Goal: Task Accomplishment & Management: Manage account settings

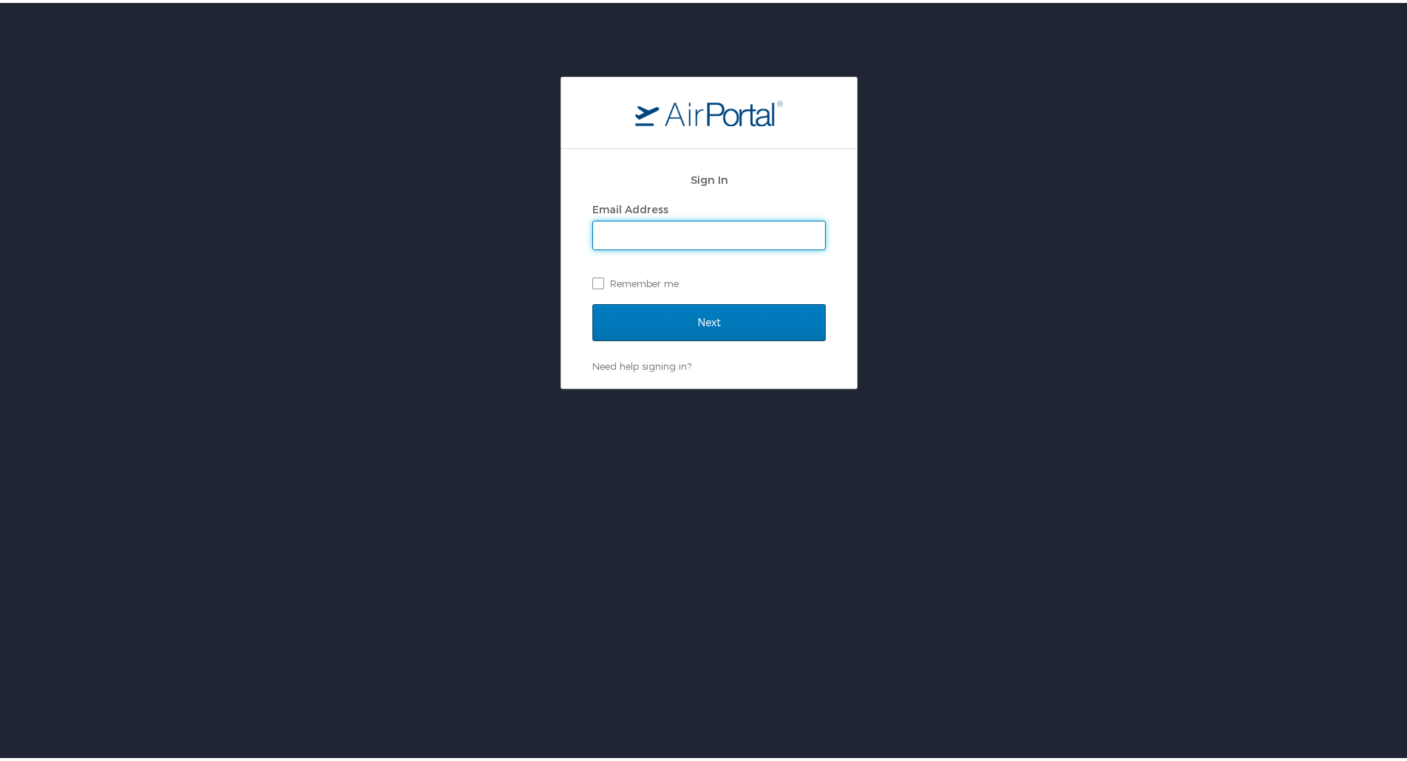
click at [736, 220] on input "Email Address" at bounding box center [709, 233] width 232 height 28
type input "zachary.vannaraj@goosehead.com"
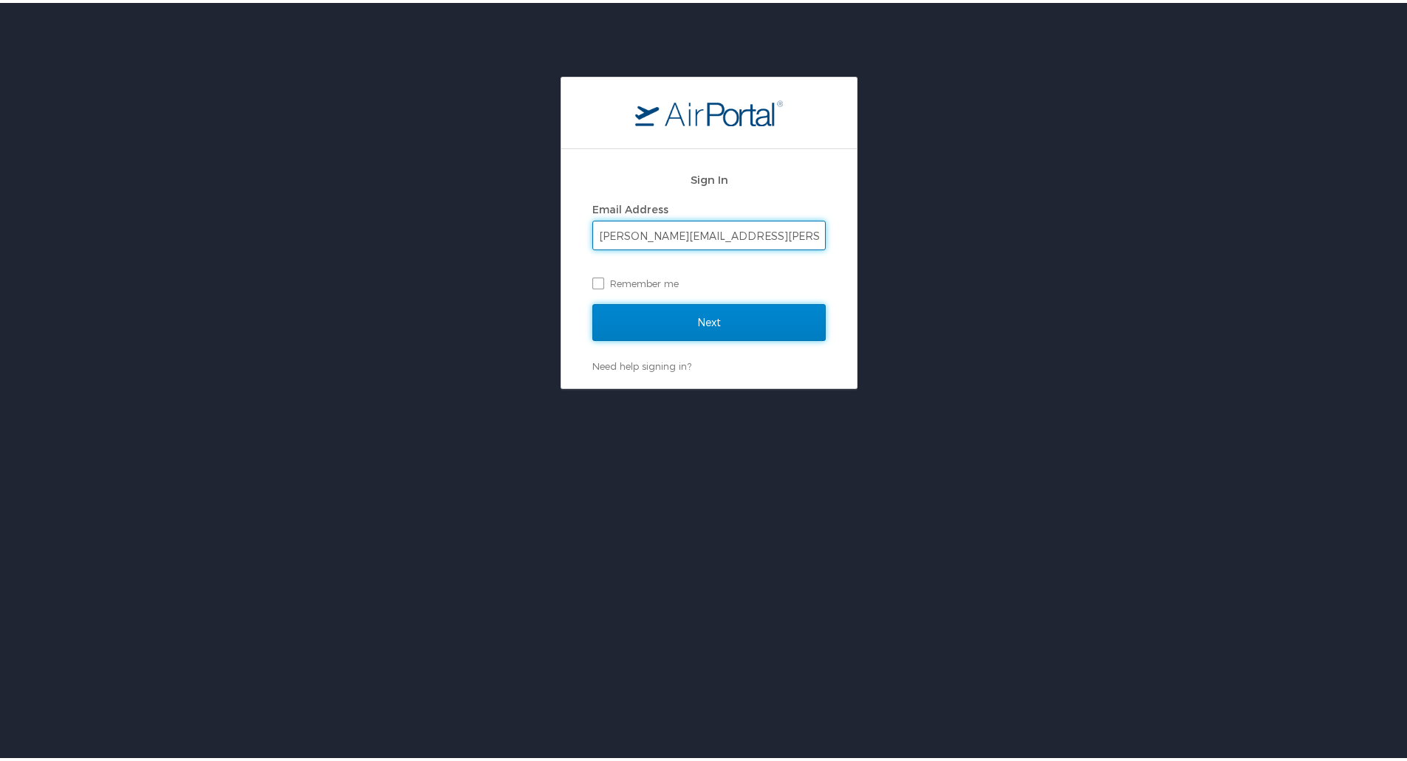
click at [703, 304] on input "Next" at bounding box center [708, 319] width 233 height 37
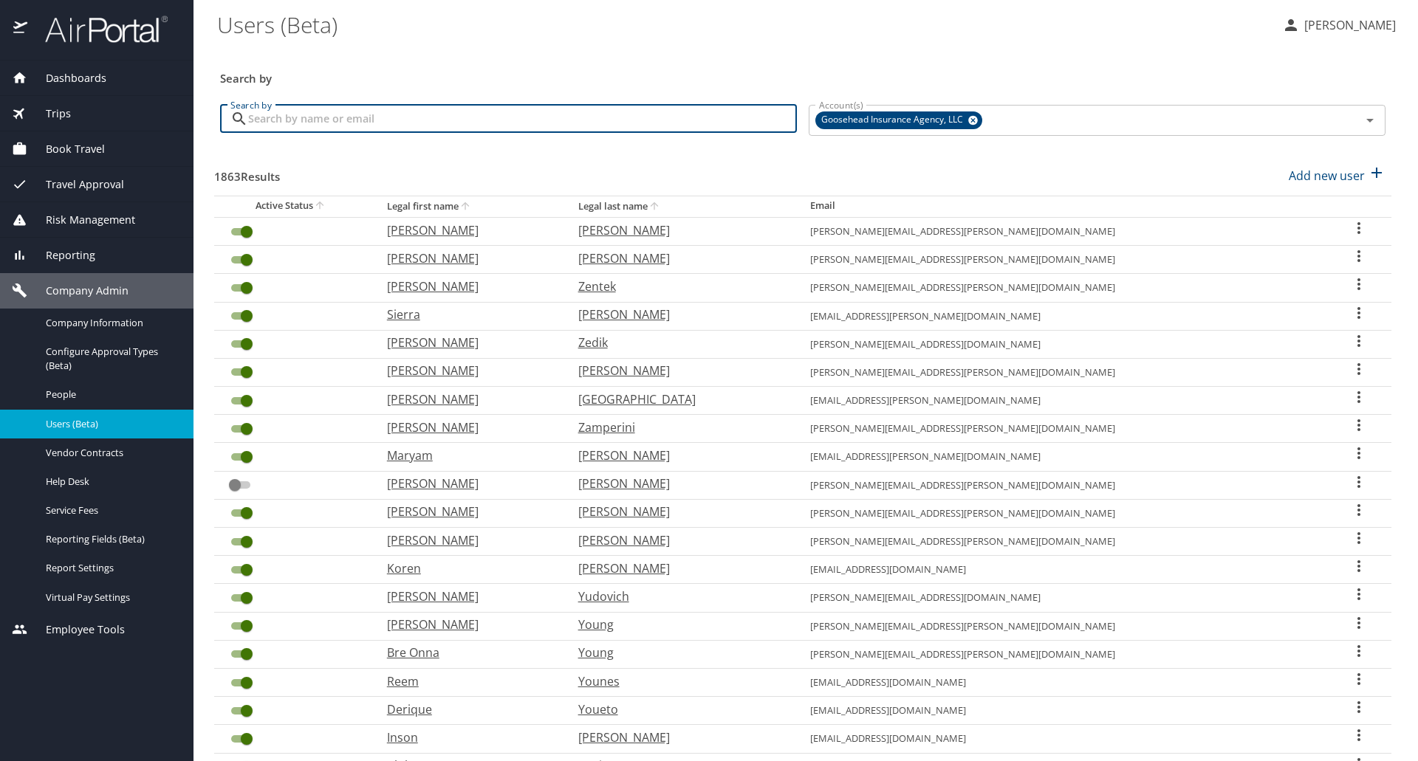
click at [351, 117] on input "Search by" at bounding box center [522, 119] width 549 height 28
paste input "[EMAIL_ADDRESS][PERSON_NAME][DOMAIN_NAME]"
type input "[EMAIL_ADDRESS][PERSON_NAME][DOMAIN_NAME]"
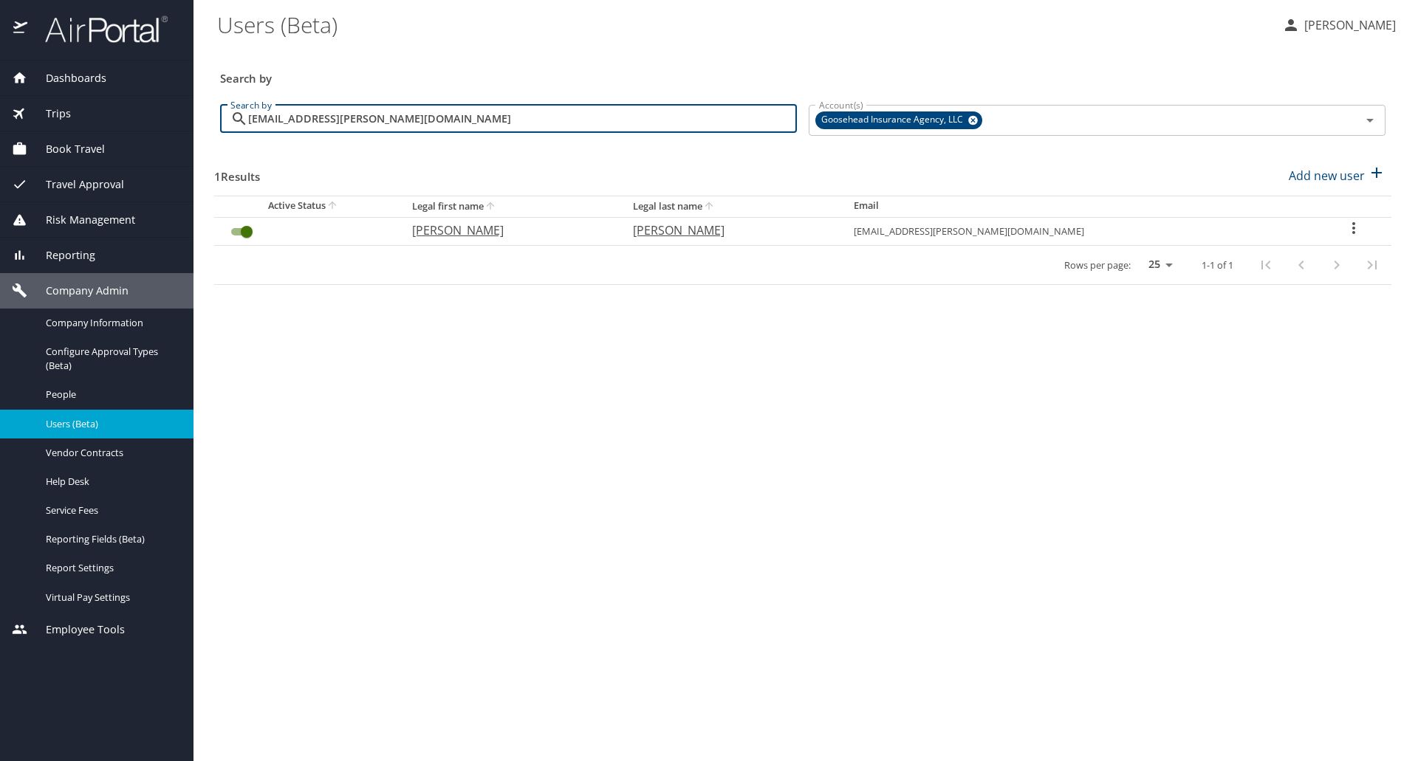
click at [253, 233] on input "User Search Table" at bounding box center [246, 232] width 53 height 18
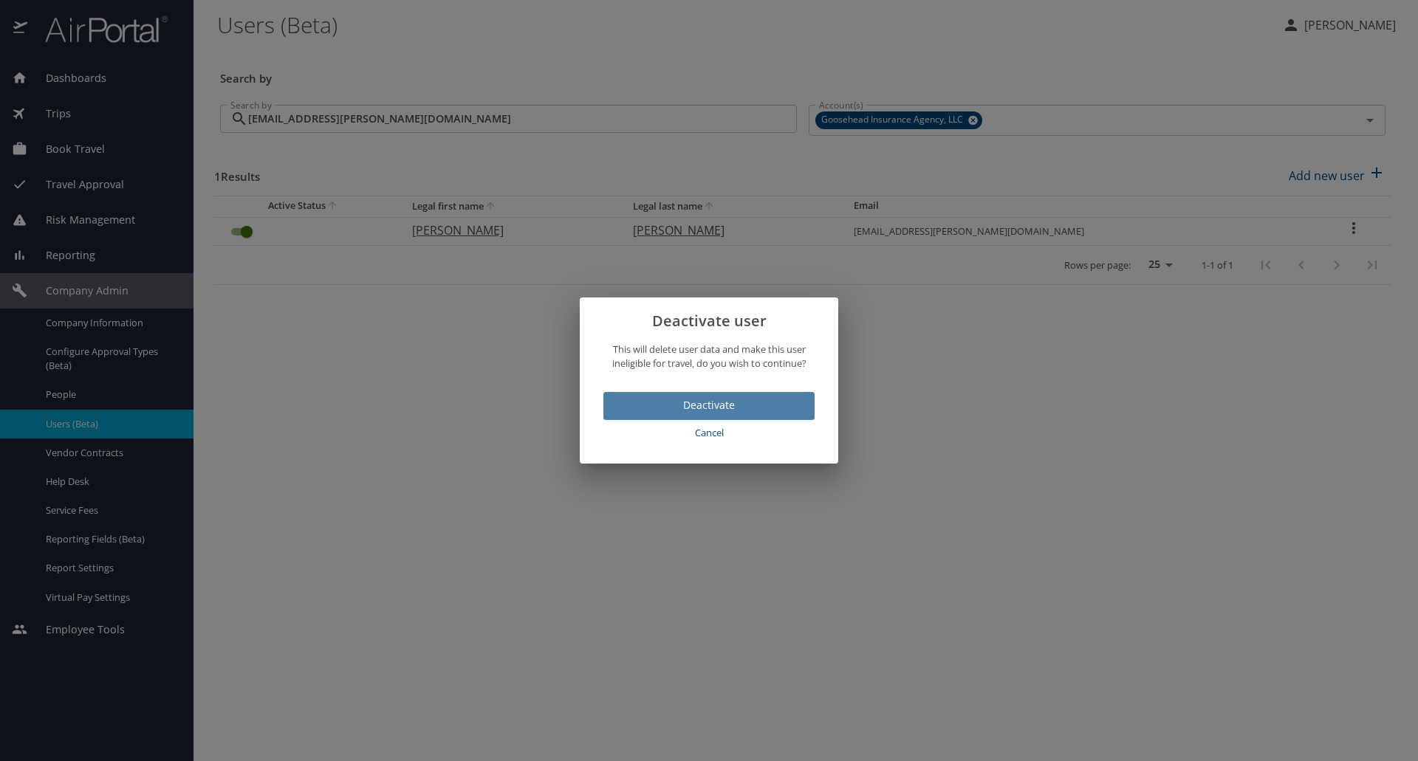
click at [771, 400] on span "Deactivate" at bounding box center [709, 406] width 188 height 18
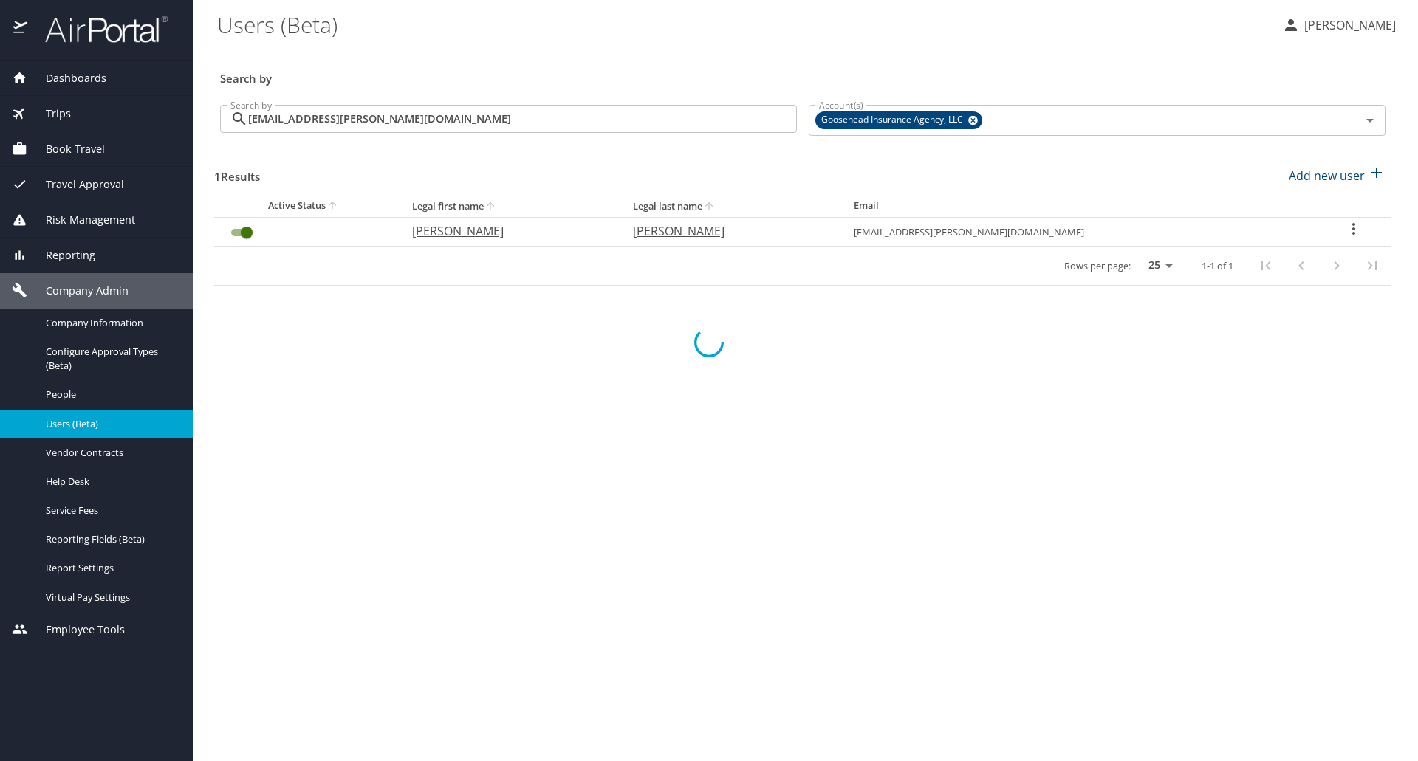
checkbox input "false"
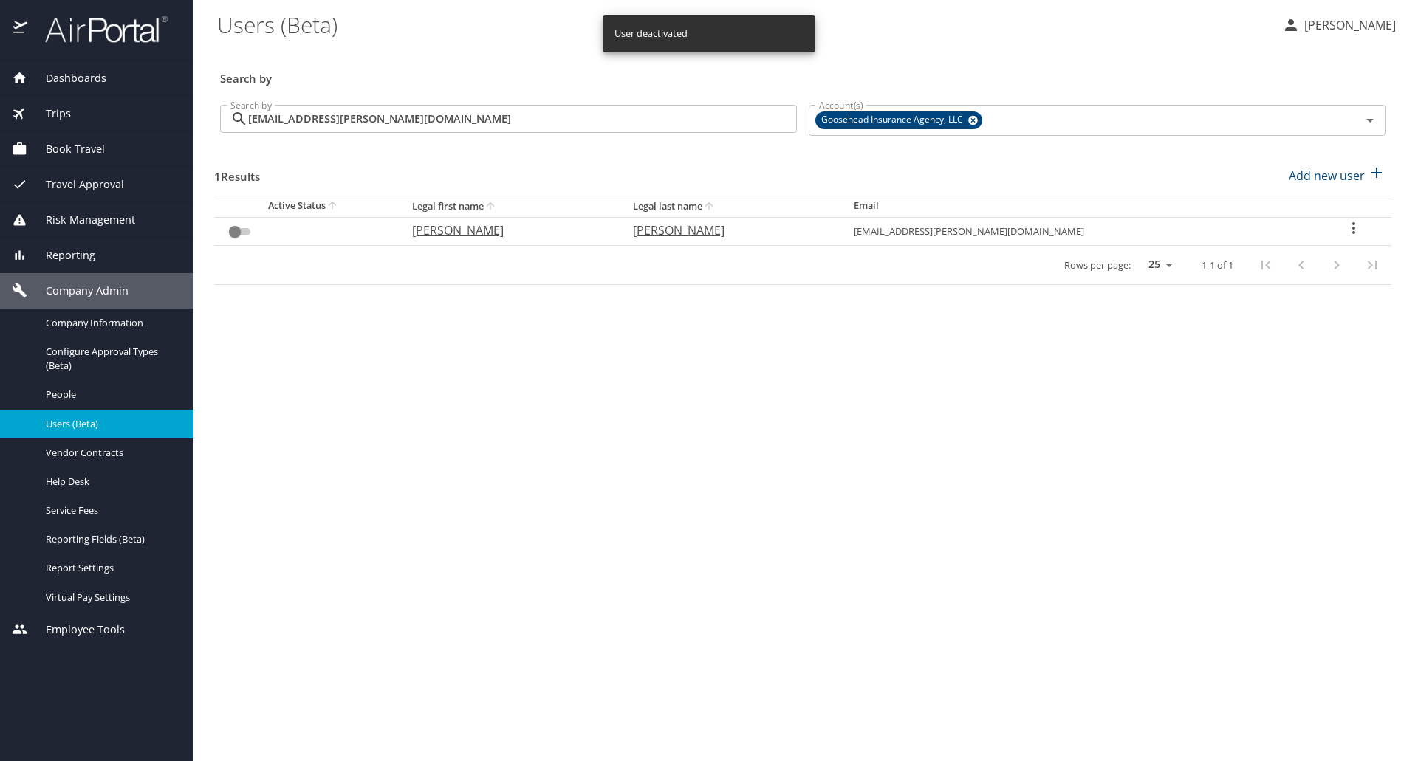
drag, startPoint x: 1004, startPoint y: 446, endPoint x: 974, endPoint y: 295, distance: 154.3
click at [1004, 446] on main "Users (Beta) [PERSON_NAME] Search by Search by [EMAIL_ADDRESS][PERSON_NAME][DOM…" at bounding box center [806, 380] width 1225 height 761
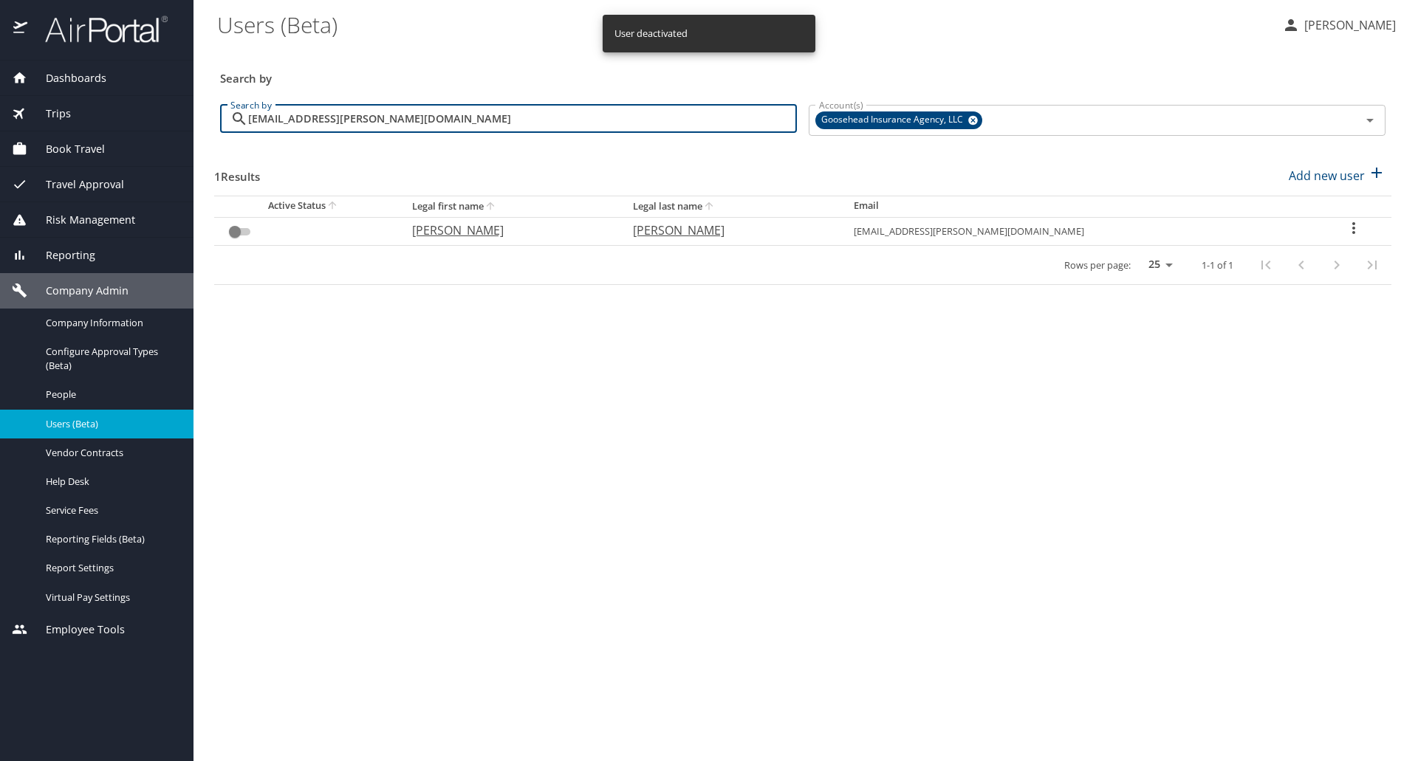
click at [405, 114] on input "[EMAIL_ADDRESS][PERSON_NAME][DOMAIN_NAME]" at bounding box center [522, 119] width 549 height 28
paste input "[PERSON_NAME].[PERSON_NAME]"
click at [428, 125] on input "[PERSON_NAME][EMAIL_ADDRESS][PERSON_NAME][DOMAIN_NAME]" at bounding box center [522, 119] width 549 height 28
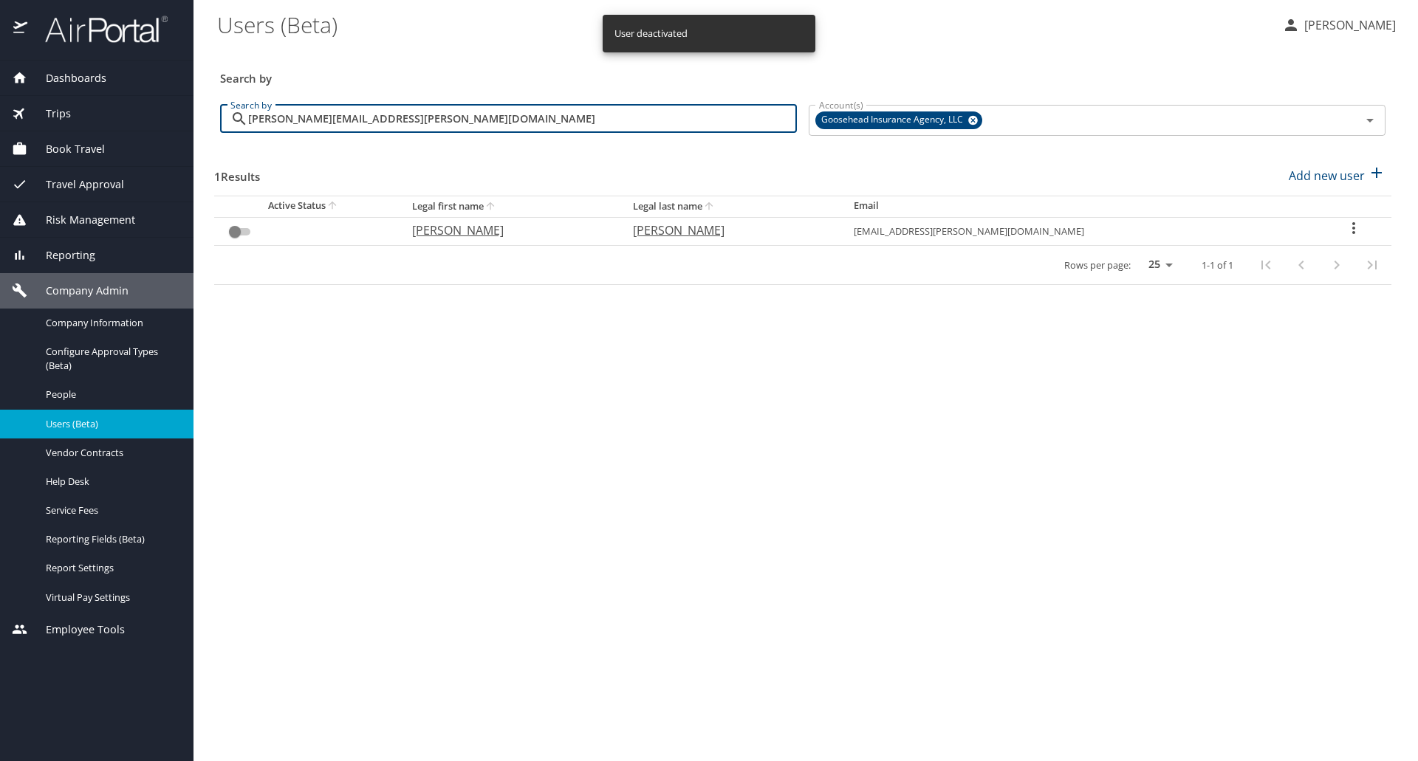
click at [428, 125] on input "[PERSON_NAME][EMAIL_ADDRESS][PERSON_NAME][DOMAIN_NAME]" at bounding box center [522, 119] width 549 height 28
type input "[PERSON_NAME][EMAIL_ADDRESS][PERSON_NAME][DOMAIN_NAME]"
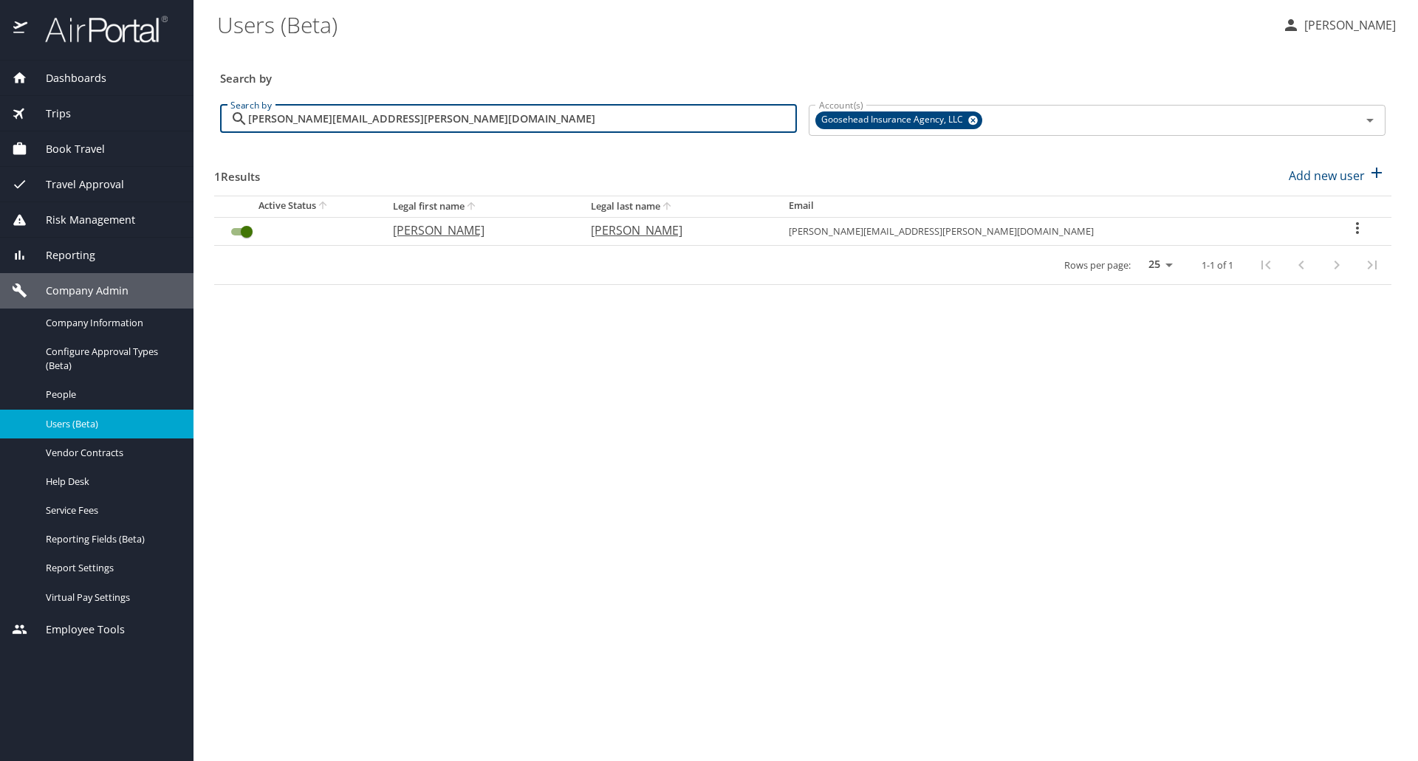
click at [239, 232] on input "User Search Table" at bounding box center [246, 232] width 53 height 18
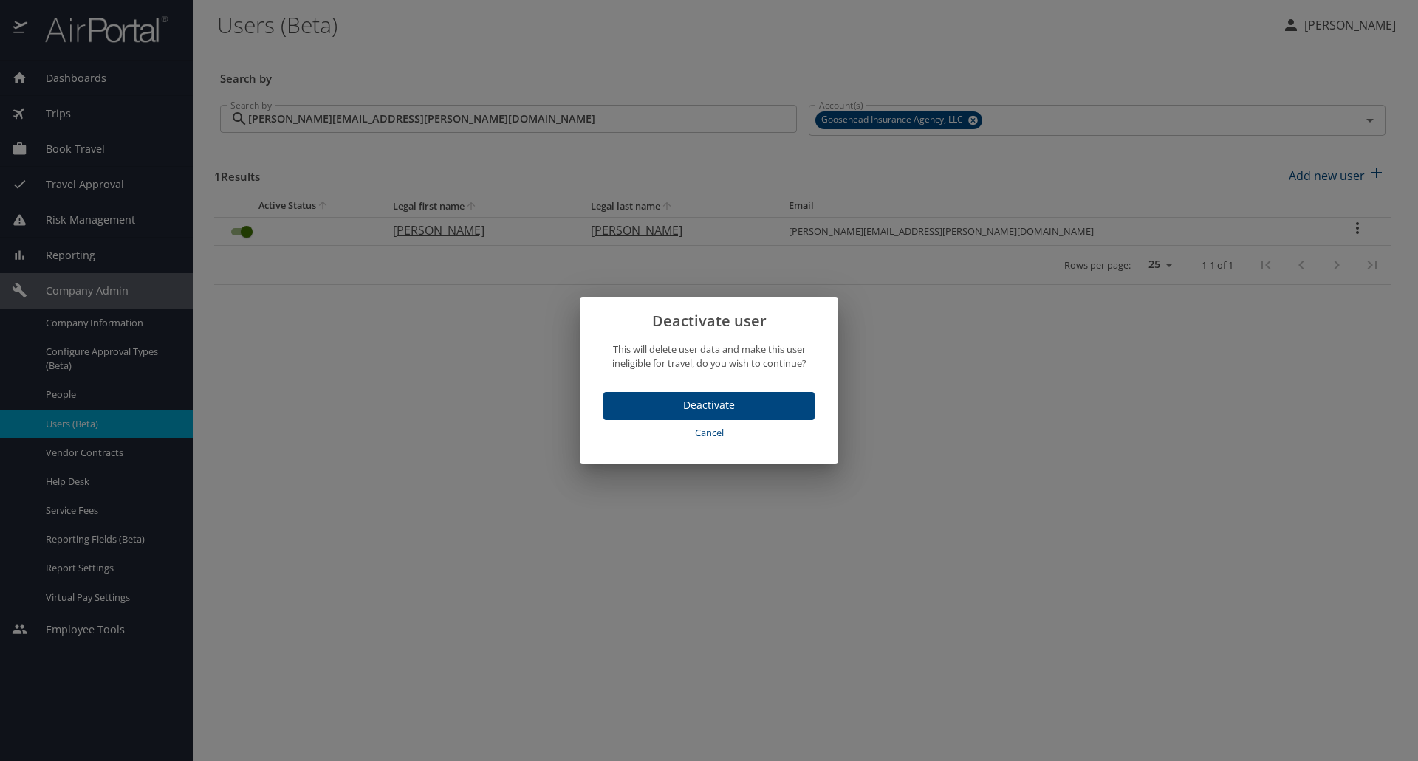
click at [736, 408] on span "Deactivate" at bounding box center [709, 406] width 188 height 18
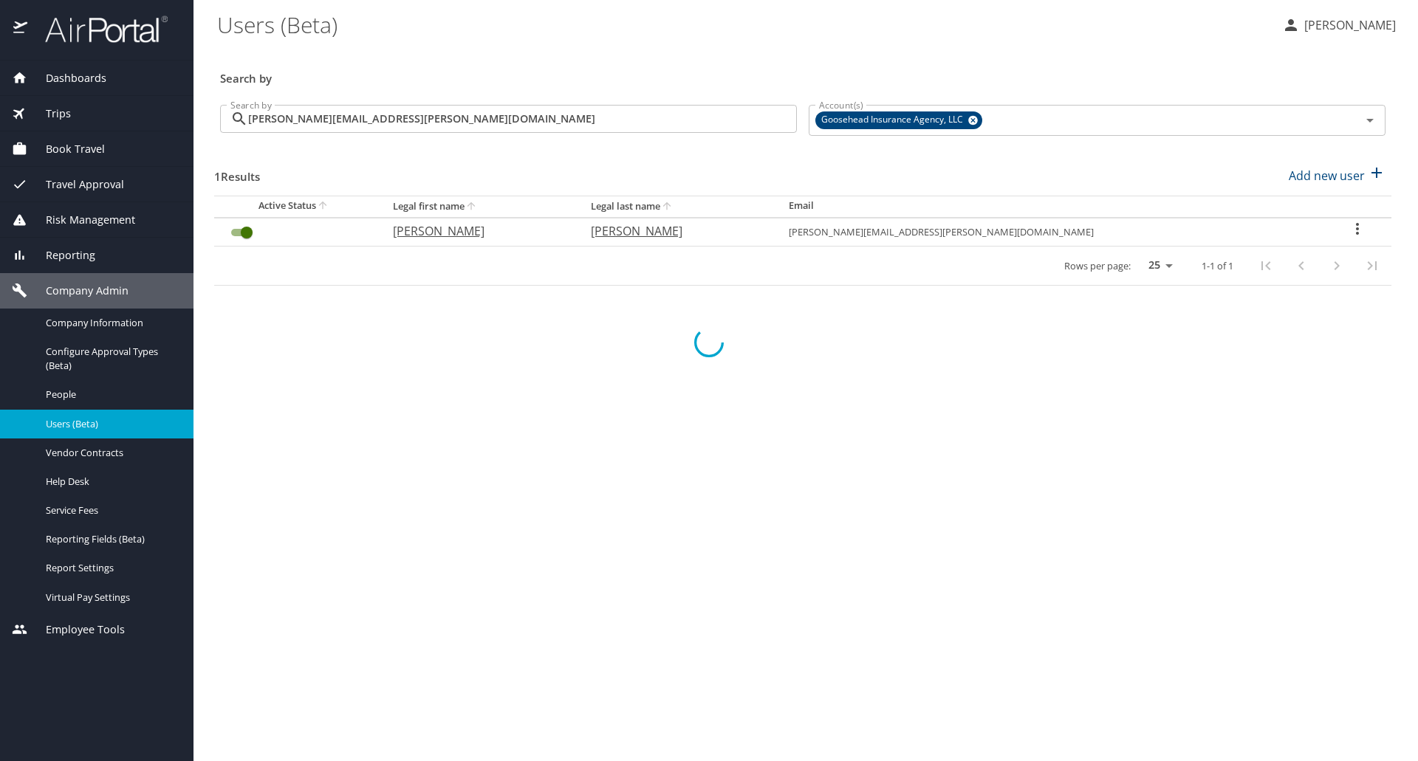
checkbox input "false"
click at [1078, 64] on h3 "Search by" at bounding box center [802, 74] width 1165 height 26
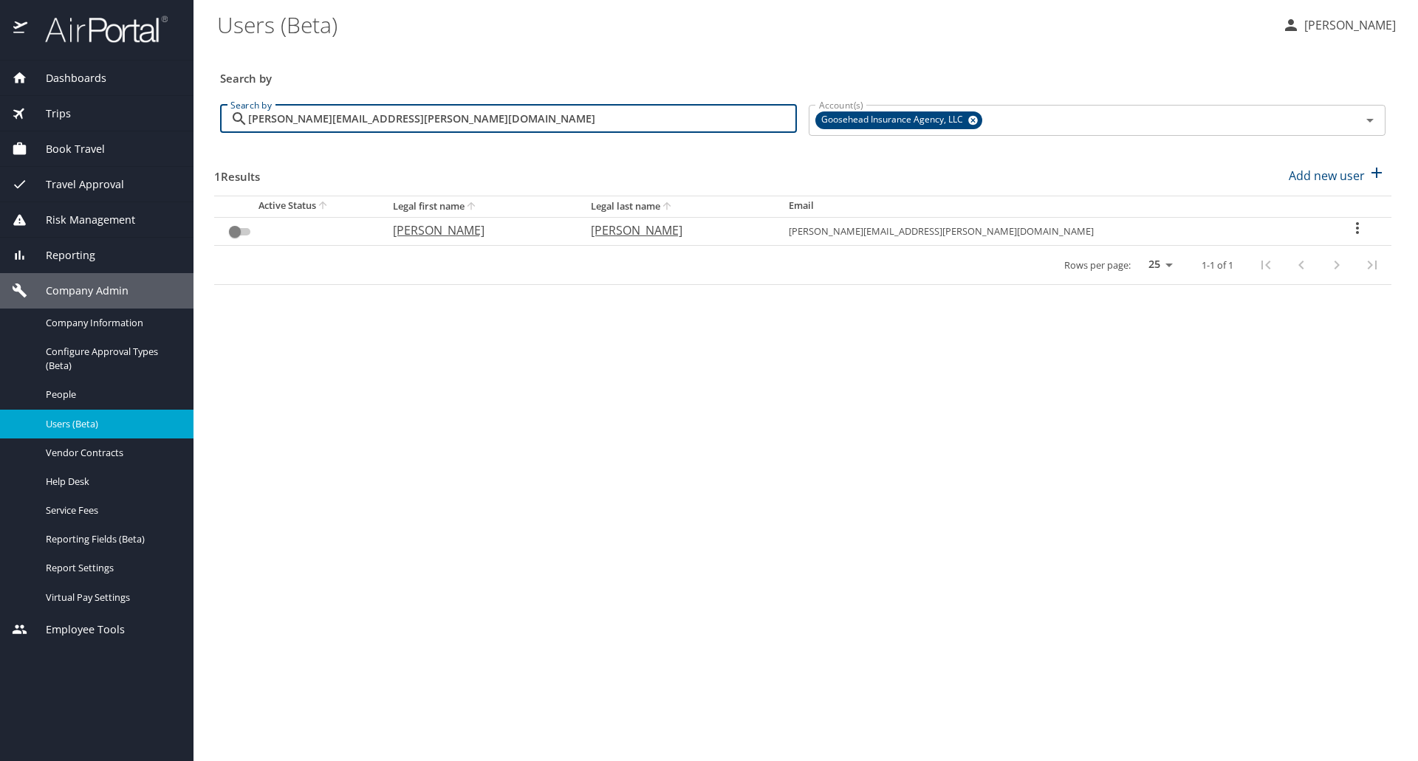
click at [472, 108] on input "[PERSON_NAME][EMAIL_ADDRESS][PERSON_NAME][DOMAIN_NAME]" at bounding box center [522, 119] width 549 height 28
paste input "[PERSON_NAME].[PERSON_NAME]"
type input "[PERSON_NAME][EMAIL_ADDRESS][PERSON_NAME][DOMAIN_NAME]"
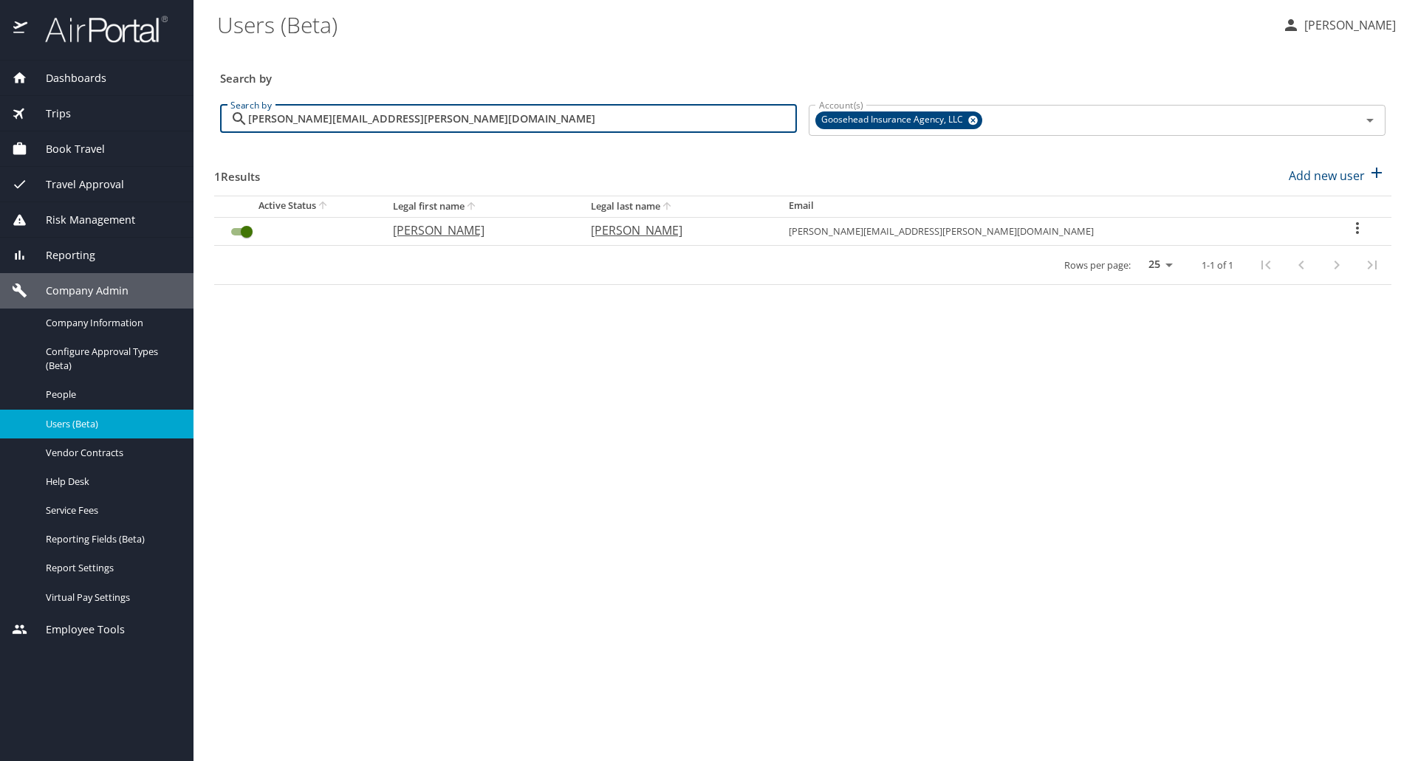
click at [244, 225] on input "User Search Table" at bounding box center [246, 232] width 53 height 18
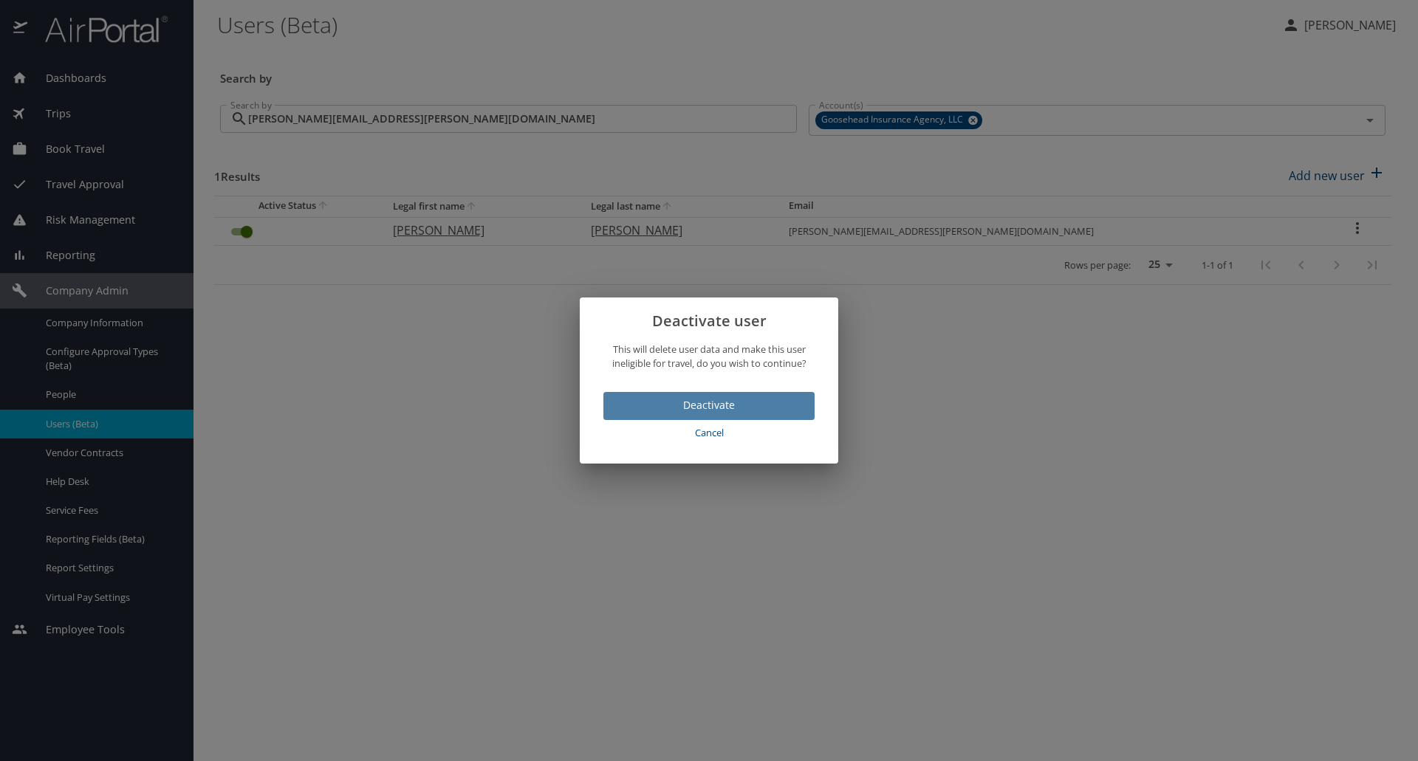
click at [670, 409] on span "Deactivate" at bounding box center [709, 406] width 188 height 18
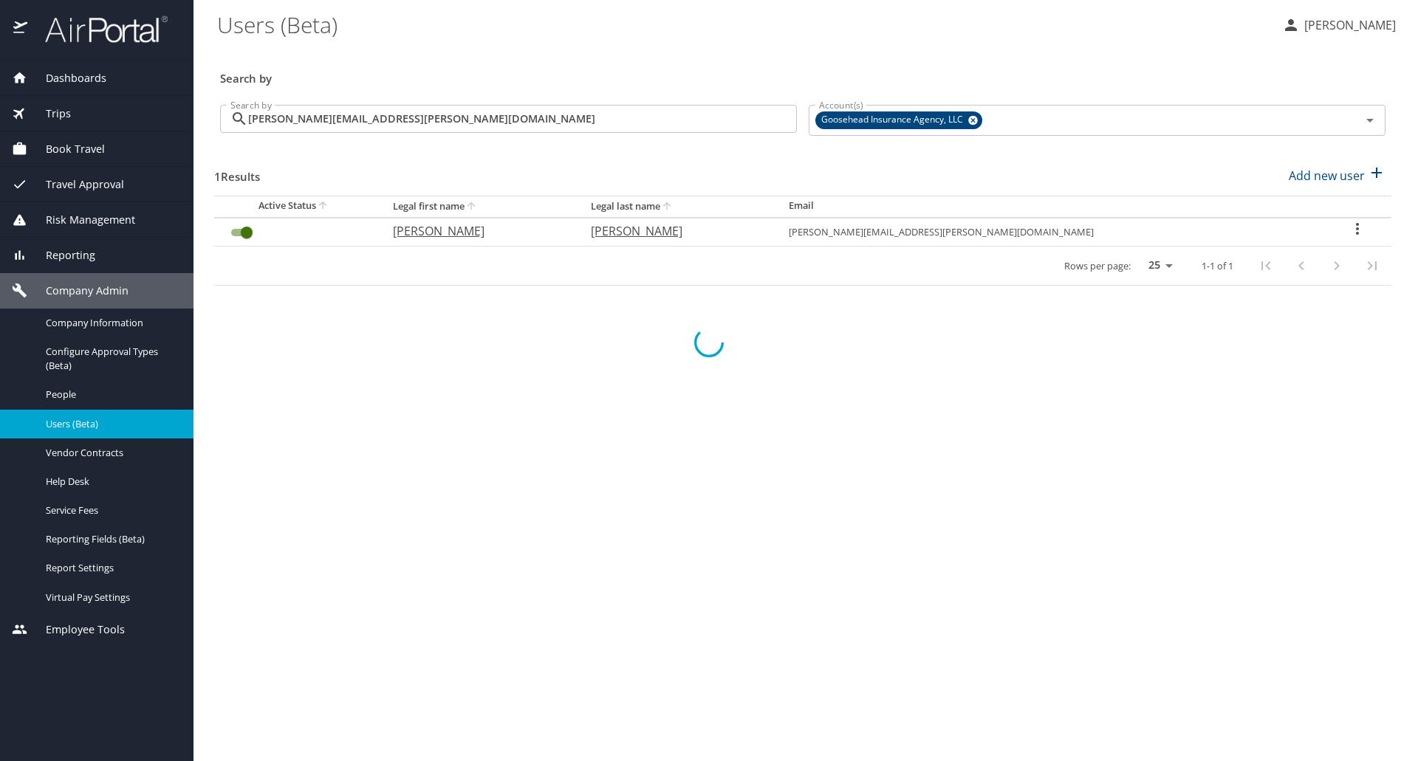
checkbox input "false"
drag, startPoint x: 999, startPoint y: 52, endPoint x: 925, endPoint y: 126, distance: 104.5
click at [999, 52] on div "Search by" at bounding box center [802, 68] width 1177 height 49
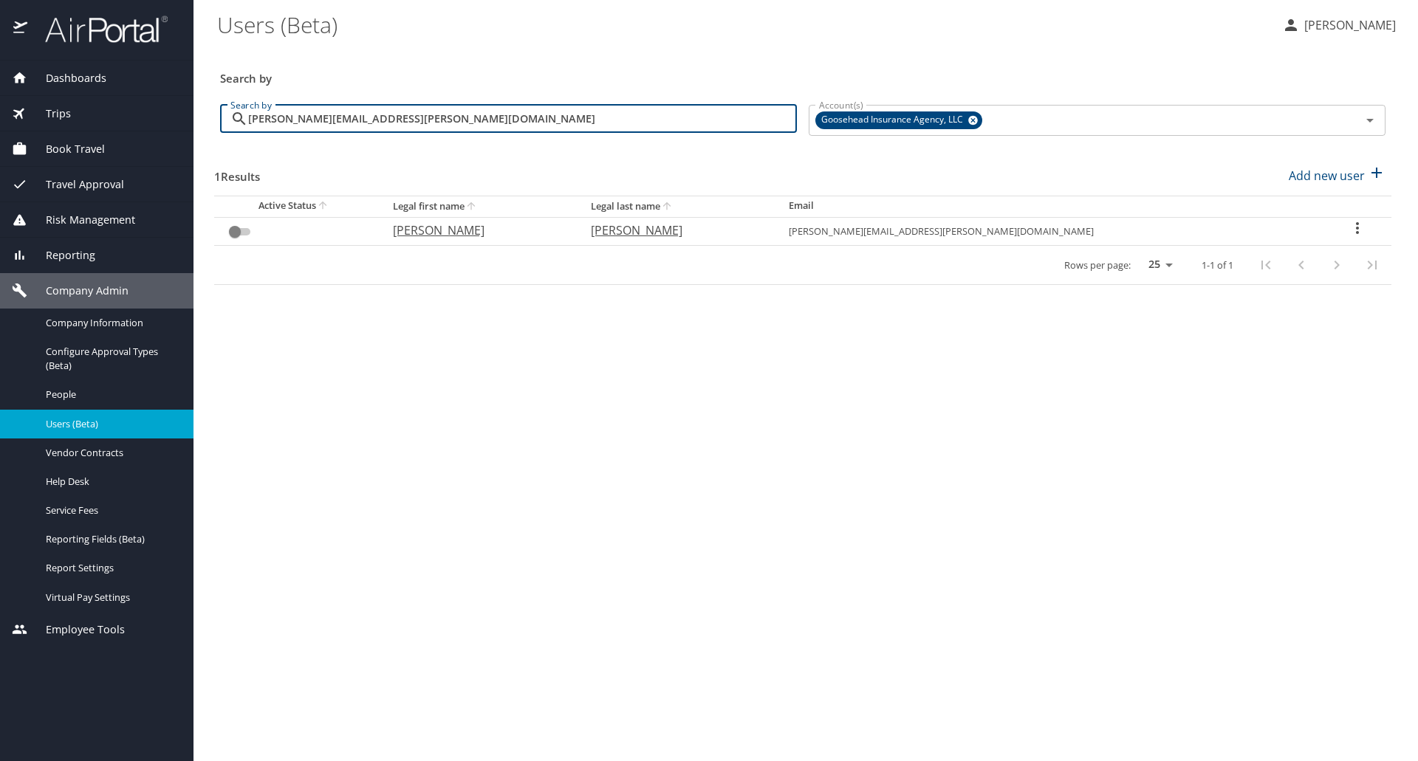
click at [434, 122] on input "[PERSON_NAME][EMAIL_ADDRESS][PERSON_NAME][DOMAIN_NAME]" at bounding box center [522, 119] width 549 height 28
paste input "lex.lamerand"
type input "[PERSON_NAME][EMAIL_ADDRESS][DOMAIN_NAME]"
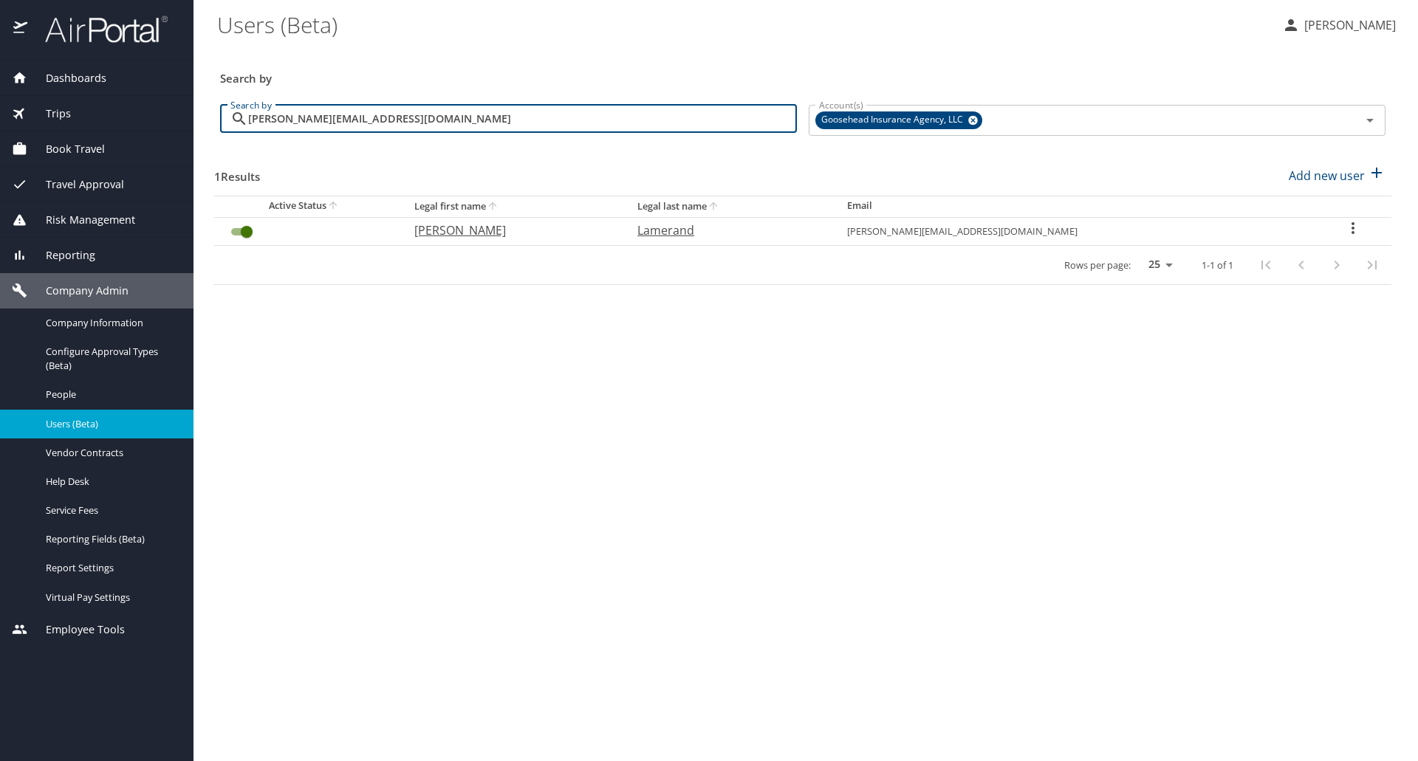
click at [250, 232] on input "User Search Table" at bounding box center [246, 232] width 53 height 18
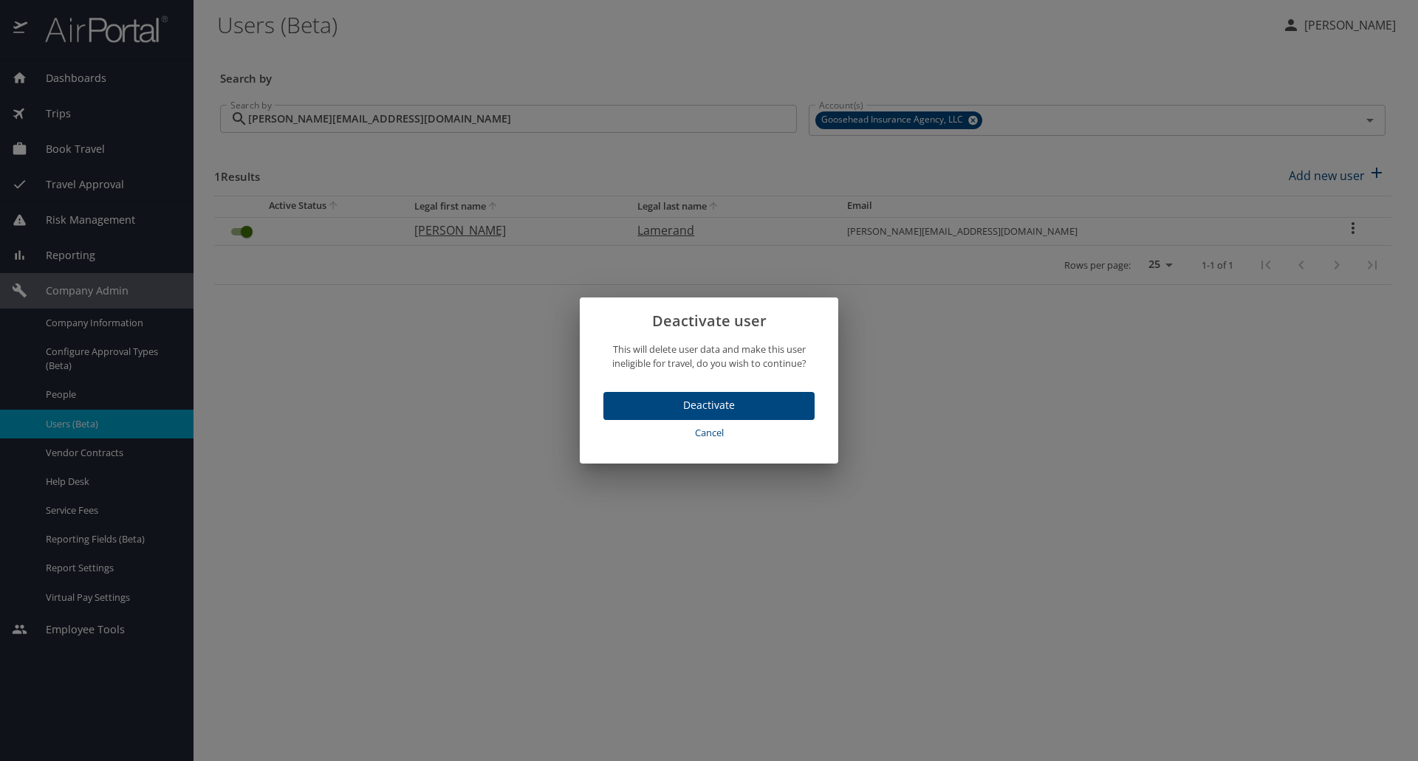
click at [661, 403] on span "Deactivate" at bounding box center [709, 406] width 188 height 18
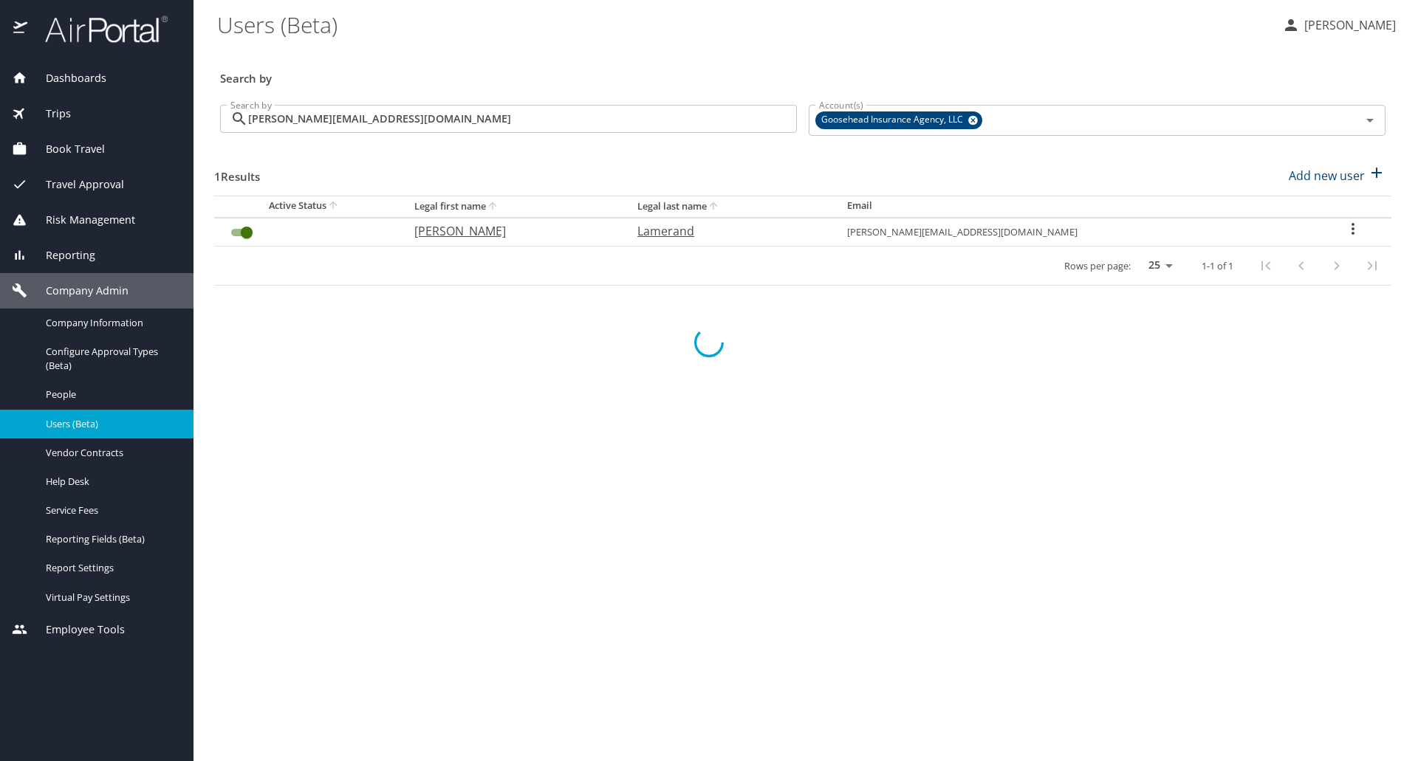
checkbox input "false"
click at [1154, 69] on h3 "Search by" at bounding box center [802, 74] width 1165 height 26
click at [548, 132] on input "[PERSON_NAME][EMAIL_ADDRESS][DOMAIN_NAME]" at bounding box center [522, 119] width 549 height 28
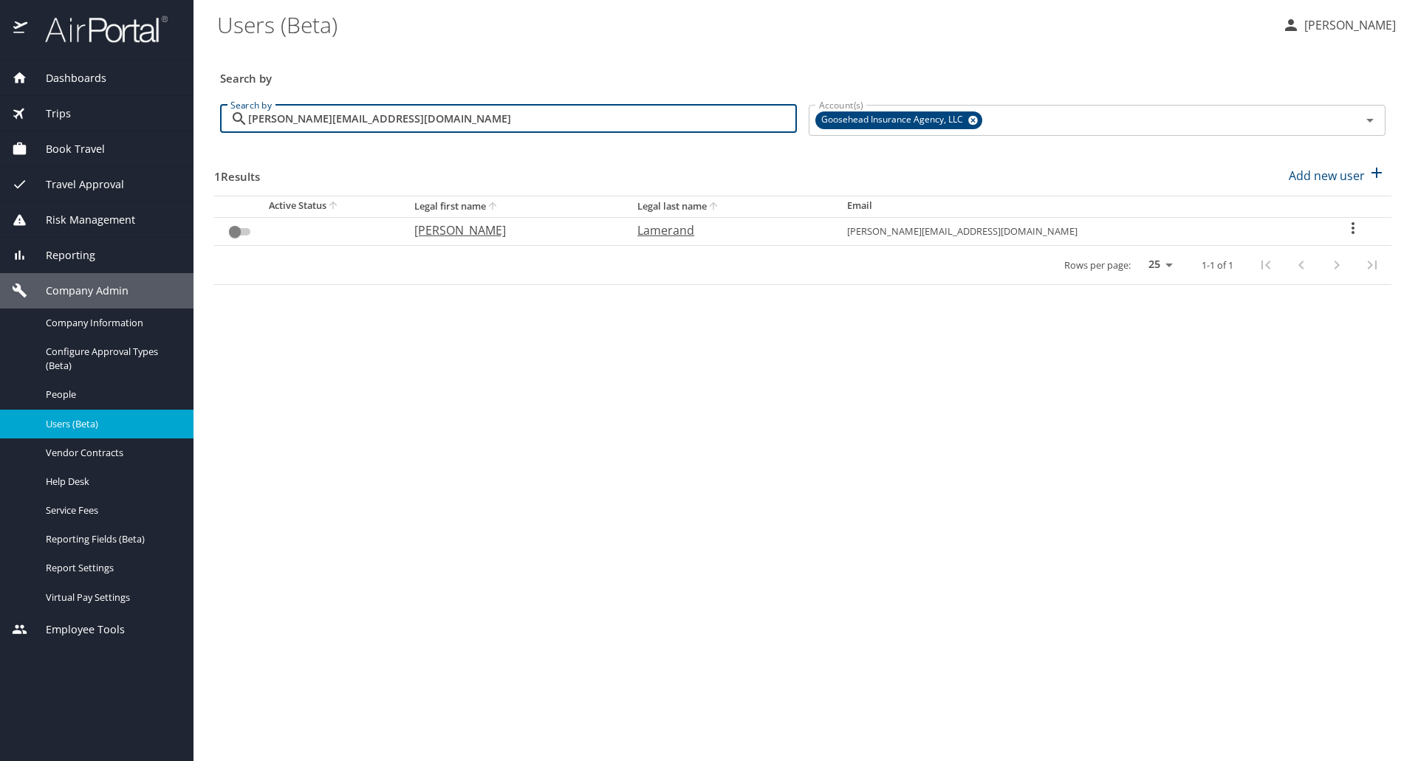
click at [548, 132] on input "[PERSON_NAME][EMAIL_ADDRESS][DOMAIN_NAME]" at bounding box center [522, 119] width 549 height 28
paste input "[PERSON_NAME].[PERSON_NAME]"
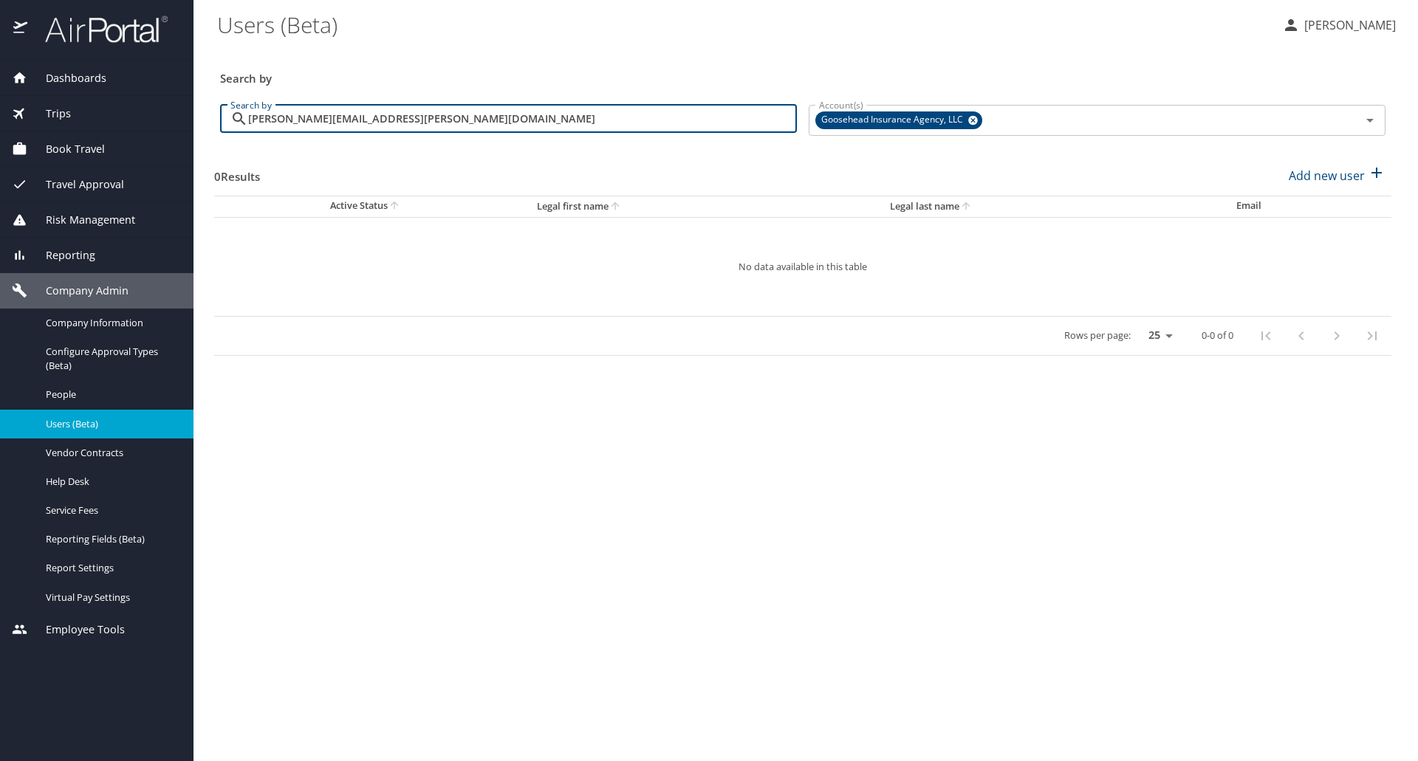
click at [634, 117] on input "[PERSON_NAME][EMAIL_ADDRESS][PERSON_NAME][DOMAIN_NAME]" at bounding box center [522, 119] width 549 height 28
paste input "[PERSON_NAME].[PERSON_NAME]"
type input "[PERSON_NAME][EMAIL_ADDRESS][PERSON_NAME][DOMAIN_NAME]"
